Goal: Download file/media

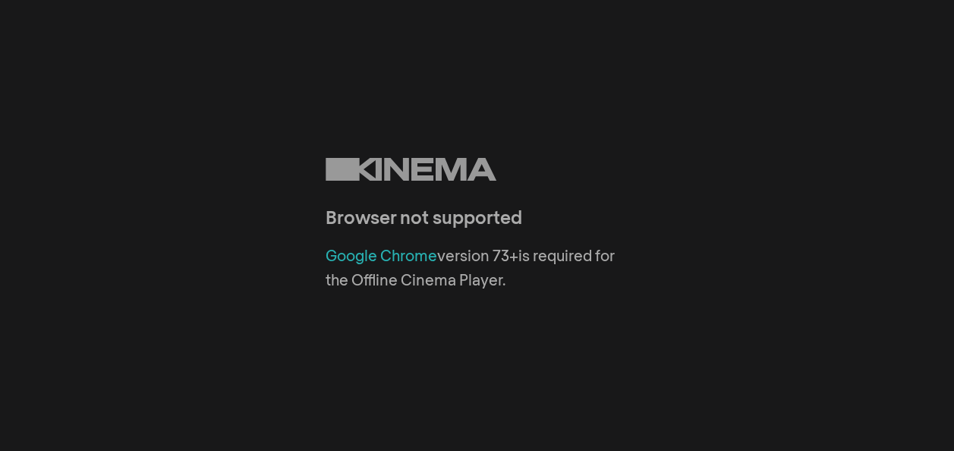
click at [365, 250] on link "Google Chrome" at bounding box center [382, 256] width 112 height 15
click at [412, 260] on link "Google Chrome" at bounding box center [382, 256] width 112 height 15
click at [363, 249] on link "Google Chrome" at bounding box center [382, 256] width 112 height 15
click at [399, 257] on link "Google Chrome" at bounding box center [382, 256] width 112 height 15
